Goal: Task Accomplishment & Management: Complete application form

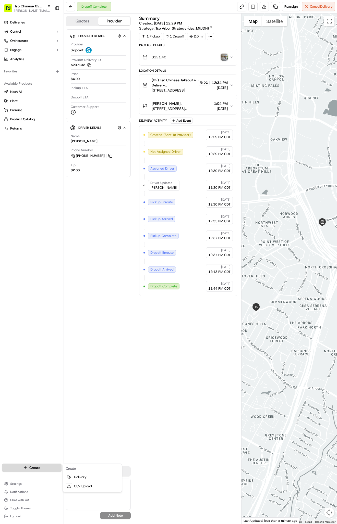
click at [32, 468] on html "Tso Chinese 02 Arbor [PERSON_NAME][EMAIL_ADDRESS][DOMAIN_NAME] Toggle Sidebar D…" at bounding box center [168, 262] width 337 height 524
click at [84, 476] on link "Delivery" at bounding box center [92, 477] width 57 height 9
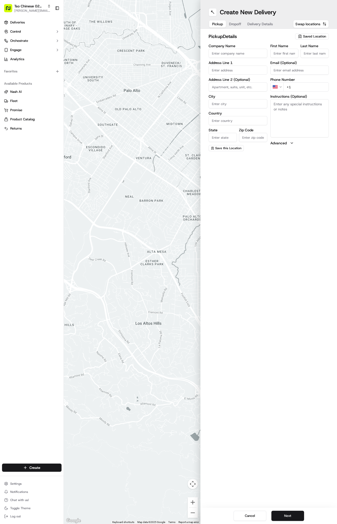
click at [312, 36] on span "Saved Location" at bounding box center [314, 36] width 23 height 5
click at [305, 65] on div "Suggestions" at bounding box center [300, 65] width 72 height 0
click at [304, 58] on span "(02) Tso Chinese Takeout & Delivery [GEOGRAPHIC_DATA] (02)" at bounding box center [303, 57] width 63 height 9
type input "(02) Tso Chinese Takeout & Delivery [GEOGRAPHIC_DATA]"
type input "Bldg E Ste 402"
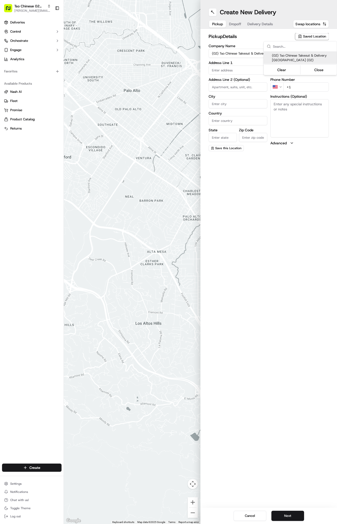
type input "Austin"
type input "US"
type input "[GEOGRAPHIC_DATA]"
type input "78759"
type input "Tso Chinese"
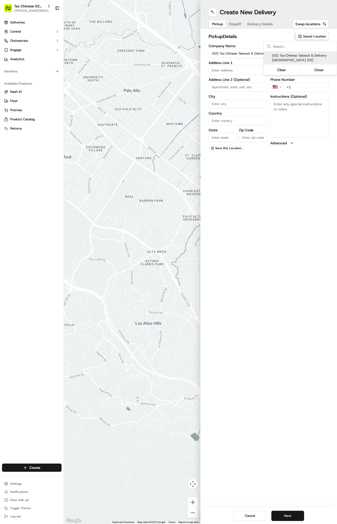
type input "Arboretum Crossing Manager"
type input "[EMAIL_ADDRESS][DOMAIN_NAME]"
type input "[PHONE_NUMBER]"
type textarea "Submit a picture displaying address & food as Proof of Delivery. Envía una foto…"
type input "[STREET_ADDRESS]"
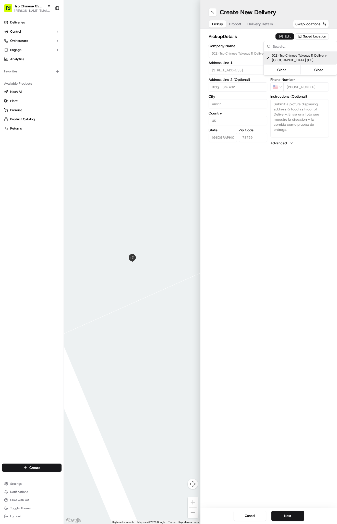
click at [261, 25] on html "Tso Chinese 02 Arbor [PERSON_NAME][EMAIL_ADDRESS][DOMAIN_NAME] Toggle Sidebar D…" at bounding box center [168, 262] width 337 height 524
click at [261, 25] on span "Delivery Details" at bounding box center [260, 23] width 26 height 5
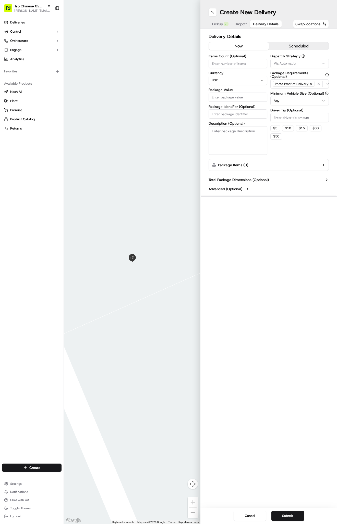
click at [296, 62] on span "Via Automation" at bounding box center [285, 63] width 23 height 5
click at [295, 94] on div "Tso Arbor Strategy" at bounding box center [300, 92] width 73 height 8
click at [294, 119] on html "Tso Chinese 02 Arbor [PERSON_NAME][EMAIL_ADDRESS][DOMAIN_NAME] Toggle Sidebar D…" at bounding box center [168, 262] width 337 height 524
click at [294, 119] on input "Driver Tip (Optional)" at bounding box center [299, 117] width 59 height 9
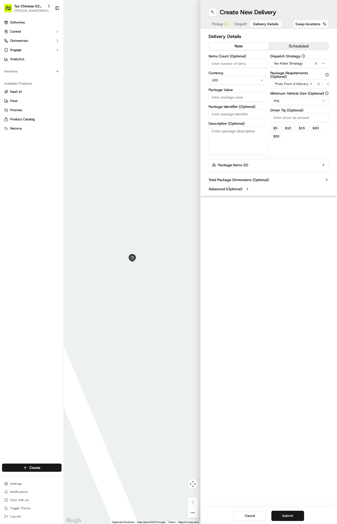
type input "1"
type input "2"
click at [240, 113] on input "Package Identifier (Optional)" at bounding box center [238, 113] width 59 height 9
paste input "Y7QGNSS"
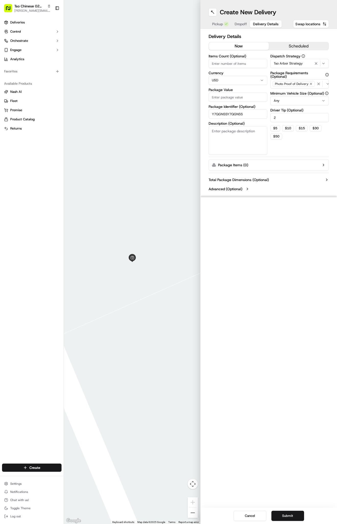
click at [240, 115] on input "Y7QGNSSY7QGNSS" at bounding box center [238, 113] width 59 height 9
paste input "text"
type input "Y7QGNSS"
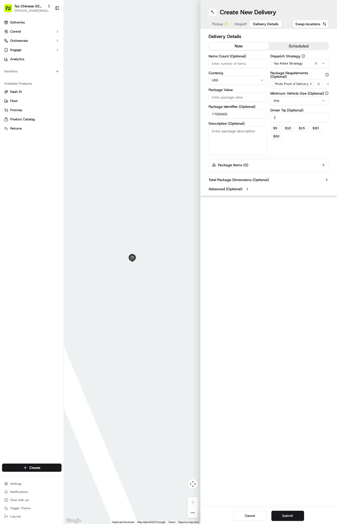
click at [222, 97] on input "Package Value" at bounding box center [238, 97] width 59 height 9
type input "60.4"
click at [244, 19] on div "Create New Delivery Pickup Dropoff Delivery Details Swap locations" at bounding box center [268, 14] width 137 height 29
click at [244, 27] on button "Dropoff" at bounding box center [240, 23] width 18 height 7
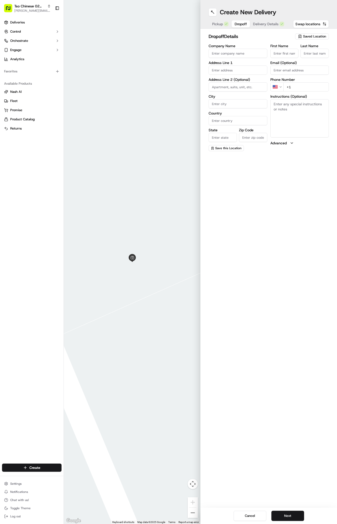
click at [277, 58] on div "First Name Last Name Email (Optional) Phone Number US +1 Instructions (Optional…" at bounding box center [299, 97] width 59 height 107
paste input "[PERSON_NAME]"
type input "[PERSON_NAME]"
type input "."
paste input "[PHONE_NUMBER]"
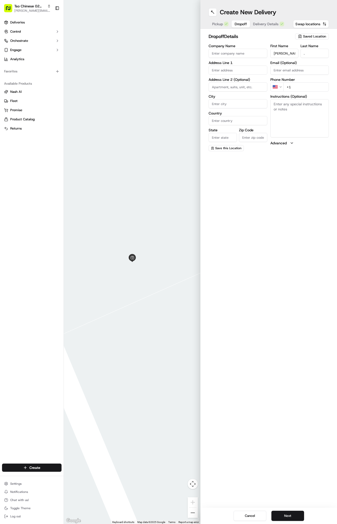
type input "[PHONE_NUMBER]"
click at [225, 70] on input "text" at bounding box center [238, 70] width 59 height 9
paste input "[STREET_ADDRESS]"
click at [243, 81] on div "[STREET_ADDRESS]" at bounding box center [238, 81] width 56 height 8
type input "[STREET_ADDRESS]"
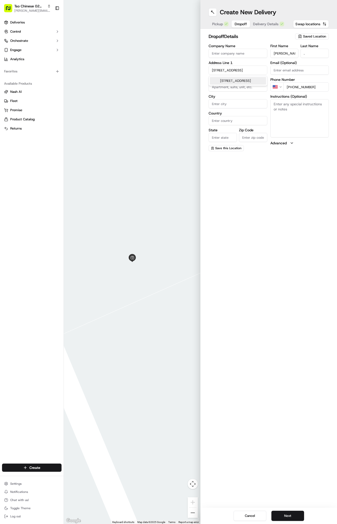
type input "Austin"
type input "[GEOGRAPHIC_DATA]"
type input "78758"
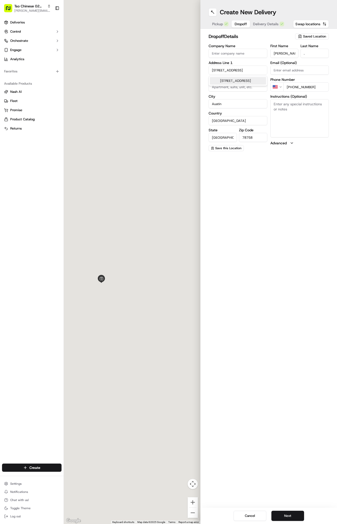
type input "[STREET_ADDRESS]"
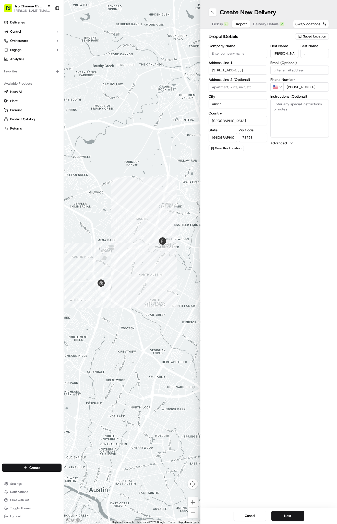
click at [287, 124] on textarea "Instructions (Optional)" at bounding box center [299, 118] width 59 height 38
paste textarea "1104"
type textarea "1104"
click at [283, 511] on div "Cancel Next" at bounding box center [268, 516] width 137 height 16
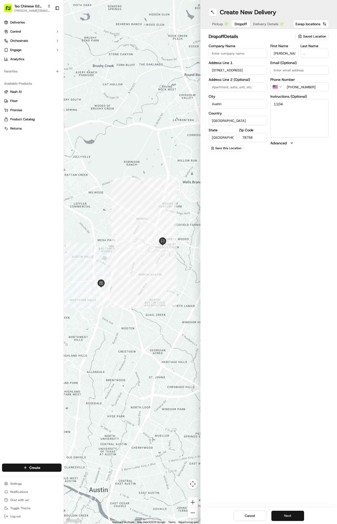
click at [283, 515] on button "Next" at bounding box center [287, 516] width 33 height 10
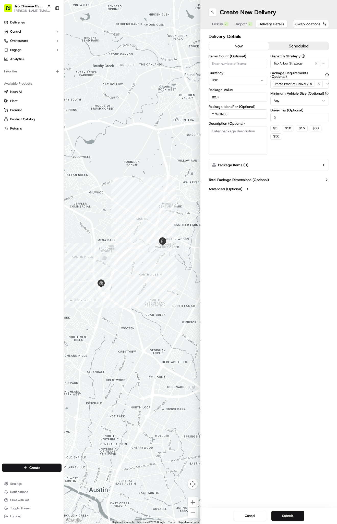
click at [283, 515] on button "Submit" at bounding box center [287, 516] width 33 height 10
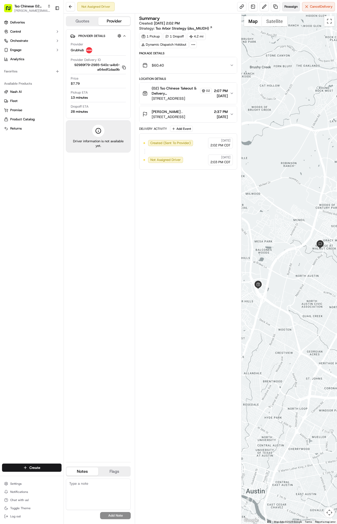
click at [292, 6] on span "Reassign" at bounding box center [290, 6] width 13 height 5
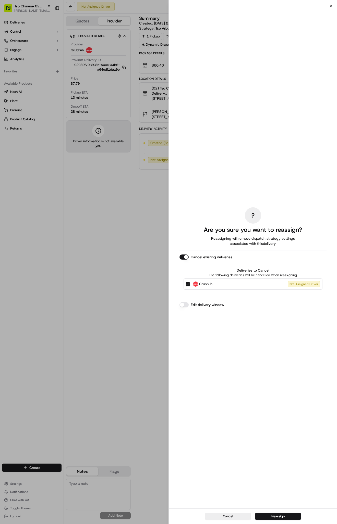
click at [292, 6] on div at bounding box center [168, 262] width 337 height 524
click at [275, 518] on button "Reassign" at bounding box center [278, 516] width 46 height 7
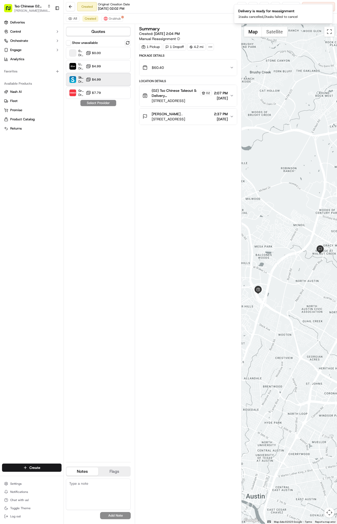
click at [82, 81] on span "Dropoff ETA 27 minutes" at bounding box center [80, 82] width 5 height 4
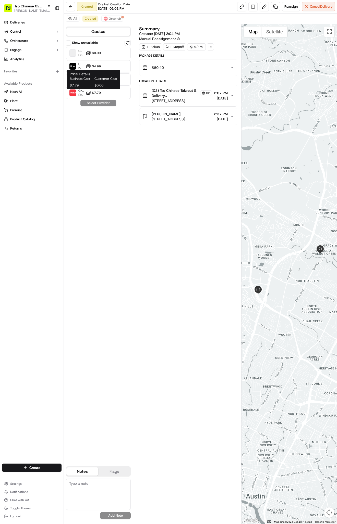
click at [91, 82] on div "Business Cost Customer Cost $7.79 $0.00" at bounding box center [93, 82] width 47 height 11
click at [122, 81] on div "Skipcart Dropoff ETA 27 minutes $4.99" at bounding box center [98, 80] width 65 height 12
click at [104, 104] on button "Assign Provider" at bounding box center [98, 103] width 36 height 6
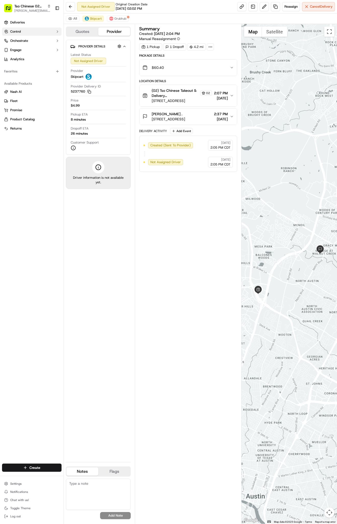
click at [21, 28] on button "Control" at bounding box center [31, 32] width 59 height 8
click at [23, 23] on span "Deliveries" at bounding box center [17, 22] width 15 height 5
